Goal: Check status

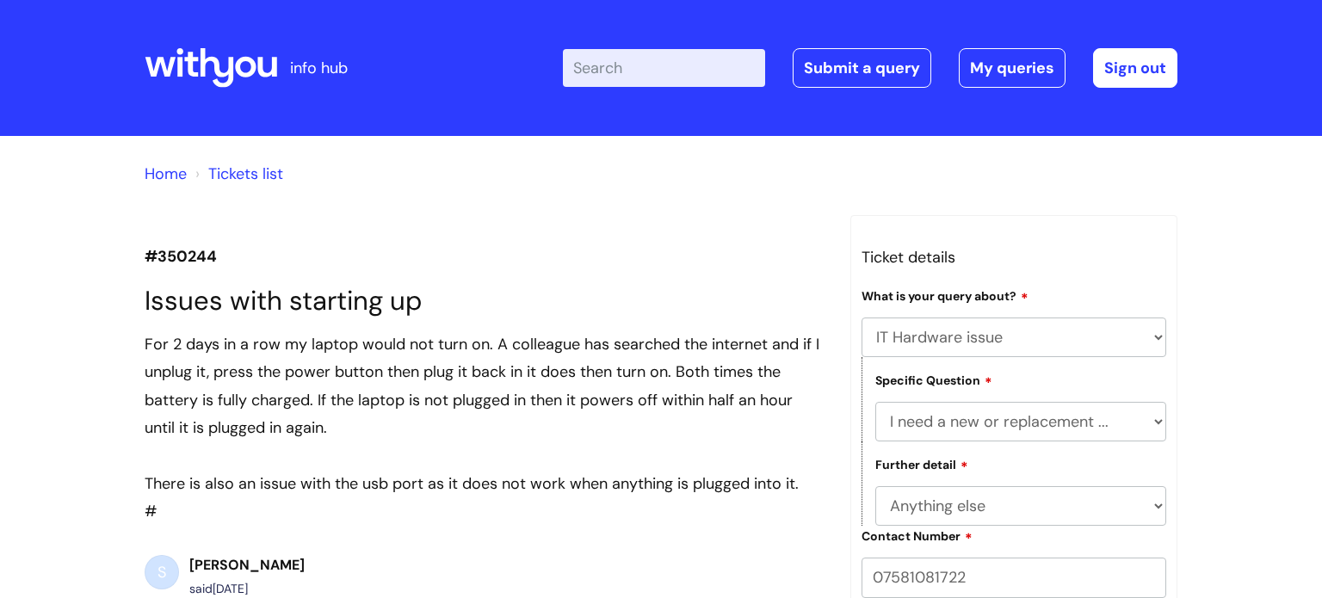
select select "IT Hardware issue"
select select "I need a new or replacement ..."
select select "Anything else"
click at [995, 68] on link "My queries" at bounding box center [1012, 68] width 107 height 40
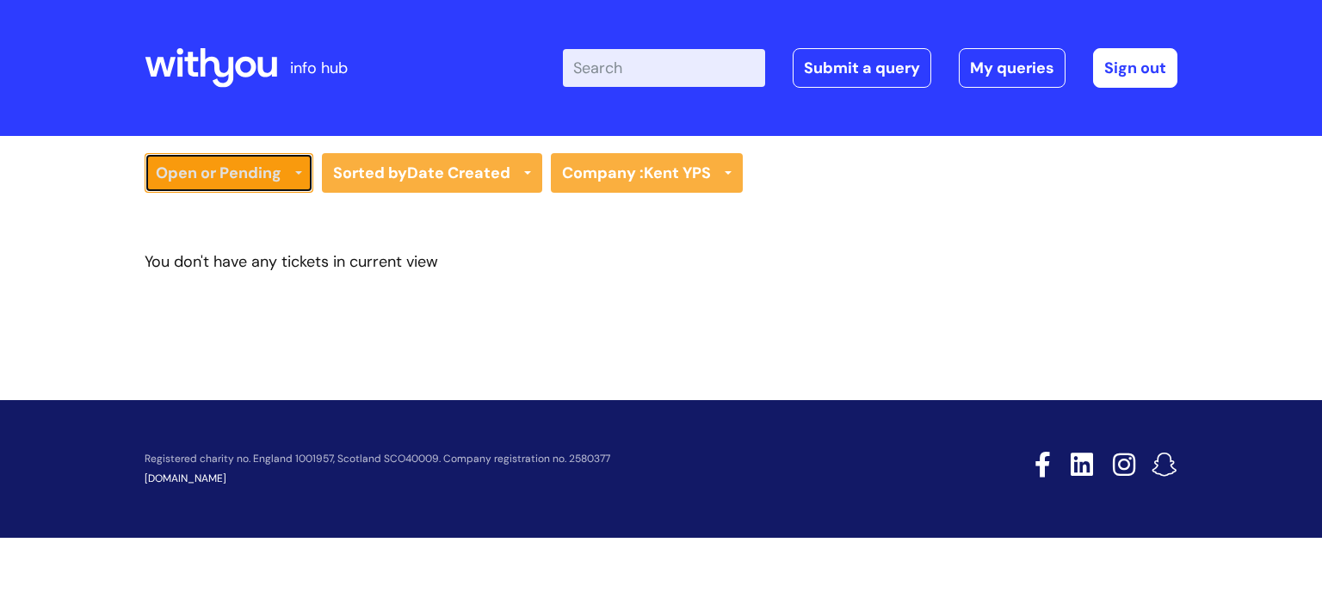
click at [270, 164] on link "Open or Pending" at bounding box center [229, 173] width 169 height 40
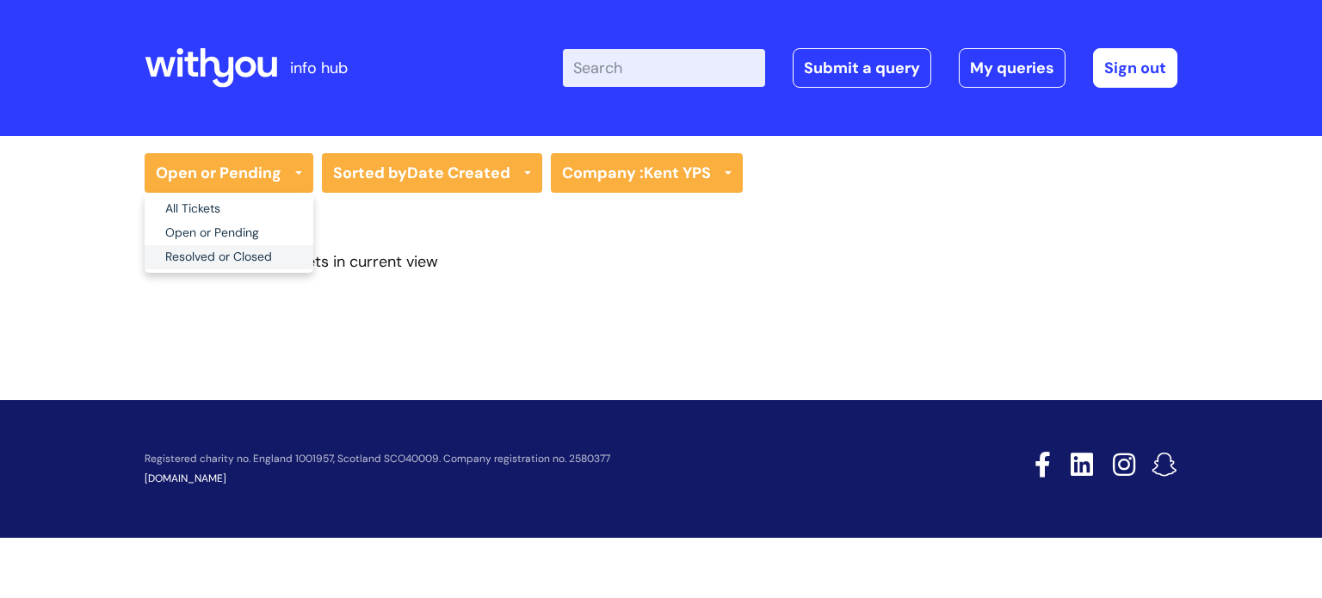
click at [251, 258] on link "Resolved or Closed" at bounding box center [229, 257] width 169 height 24
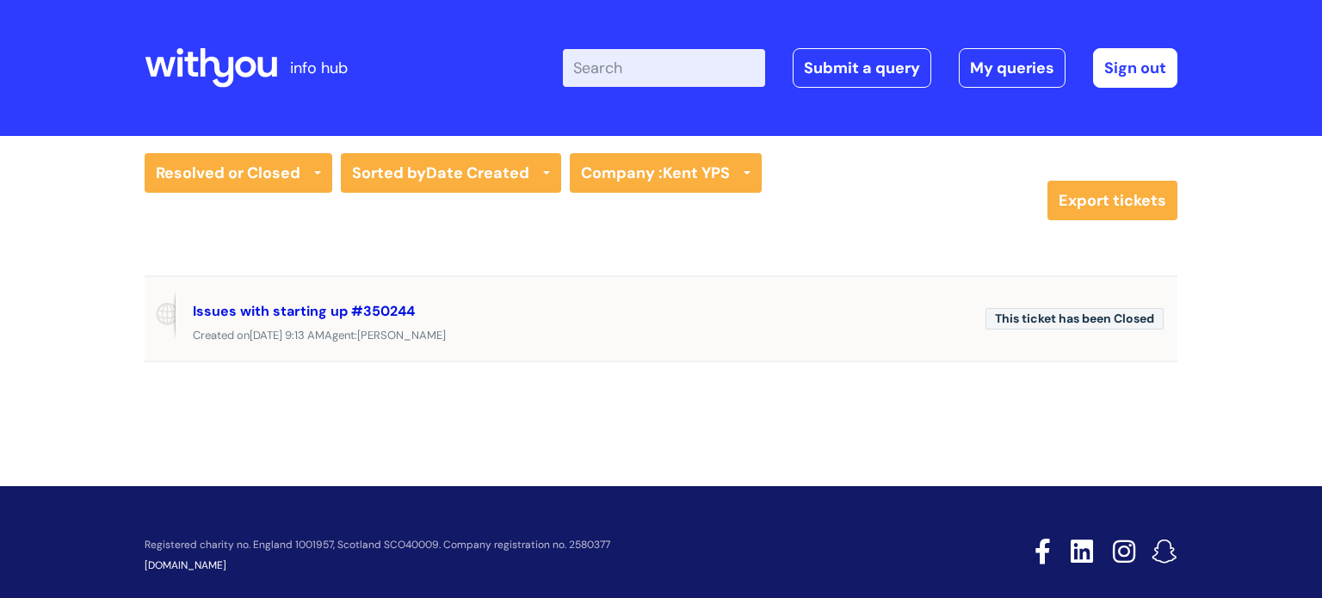
click at [301, 312] on link "Issues with starting up #350244" at bounding box center [304, 311] width 222 height 18
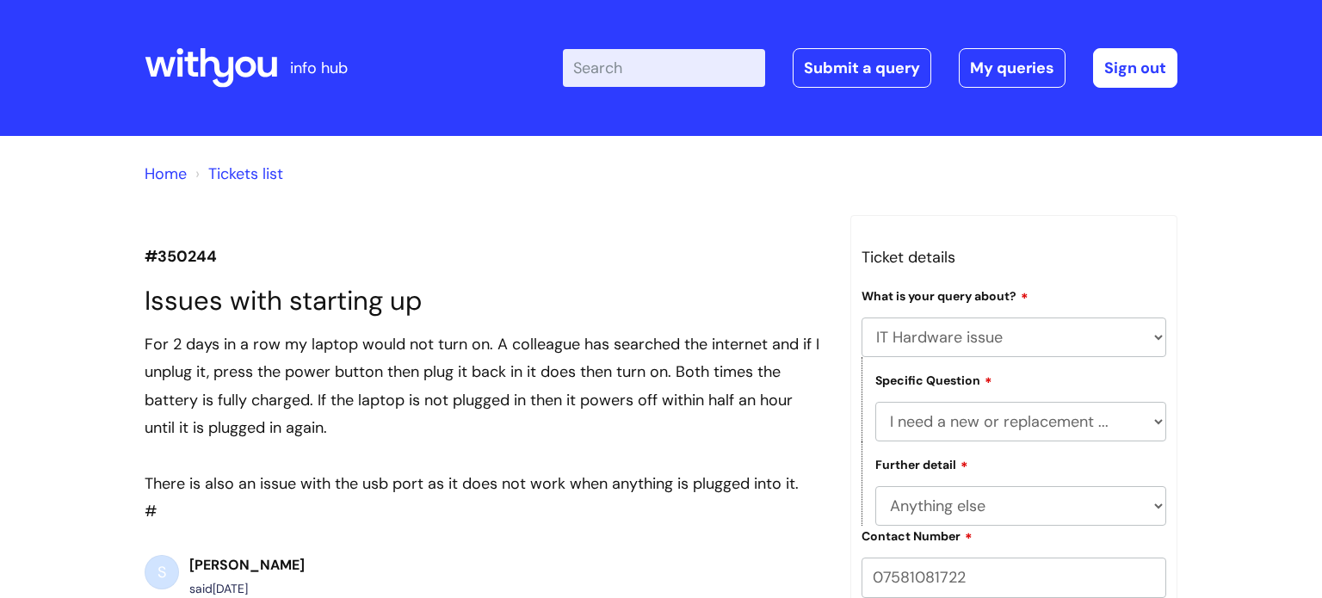
select select "IT Hardware issue"
select select "I need a new or replacement ..."
select select "Anything else"
